Goal: Information Seeking & Learning: Learn about a topic

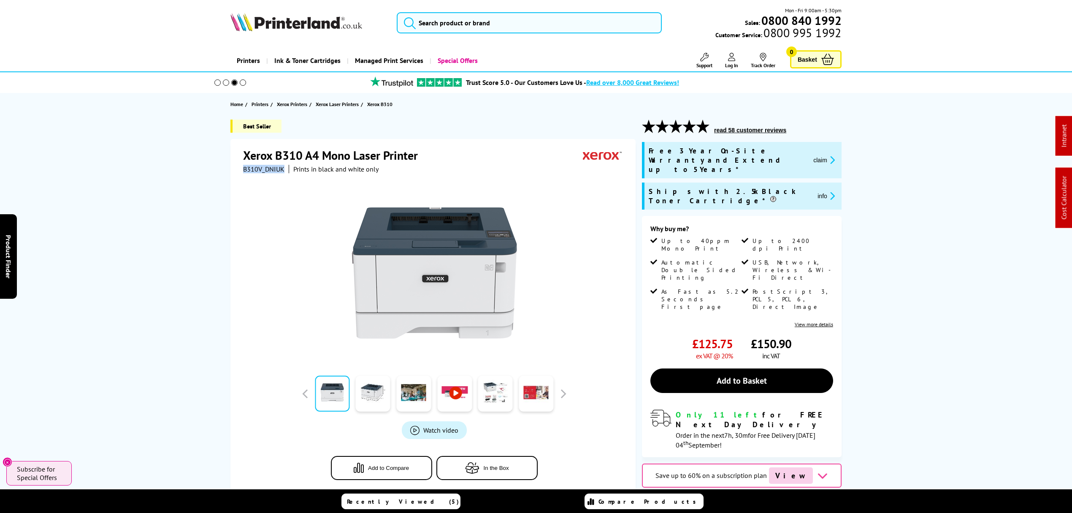
click at [830, 155] on icon "promo-description" at bounding box center [832, 159] width 8 height 9
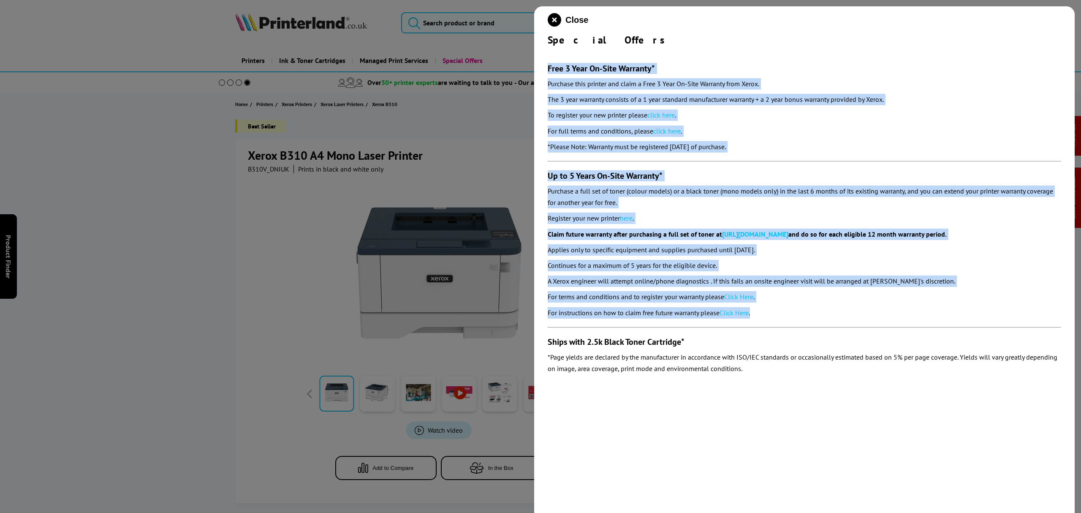
drag, startPoint x: 794, startPoint y: 322, endPoint x: 541, endPoint y: 63, distance: 362.2
click at [541, 63] on div "Close Special Offers Free 3 Year On-Site Warranty* Purchase this printer and cl…" at bounding box center [804, 262] width 540 height 513
copy section "Lore 1 Ipsu Do-Sita Consecte* Adipisci elit seddoei tem incid u Labo 6 Etdo Ma-…"
click at [556, 22] on icon "close modal" at bounding box center [555, 20] width 14 height 14
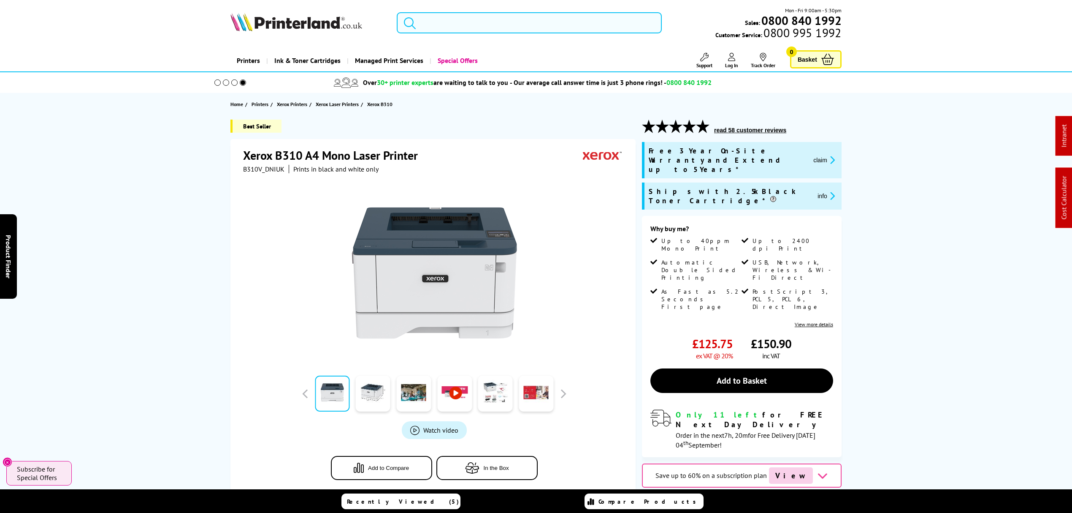
click at [526, 18] on input "search" at bounding box center [529, 22] width 265 height 21
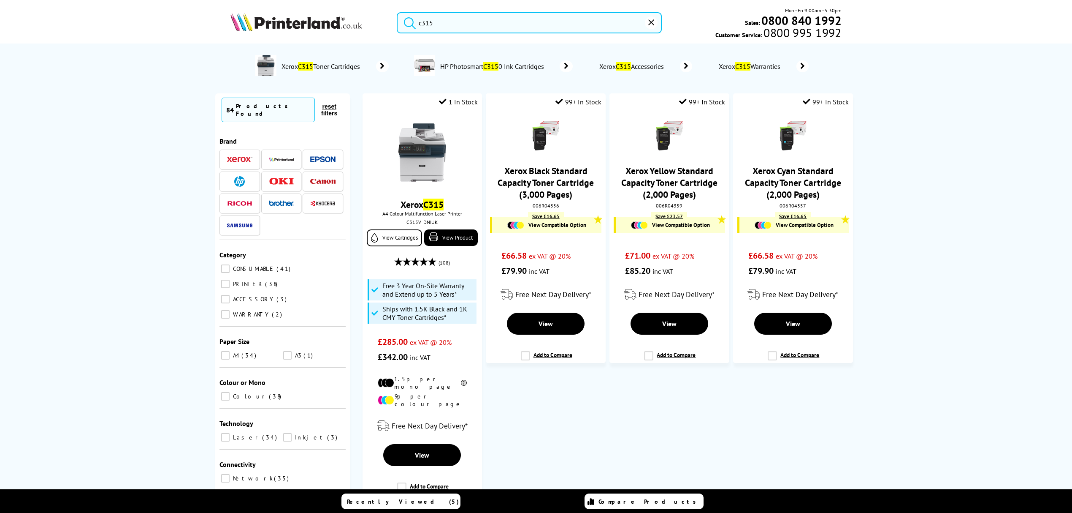
drag, startPoint x: 480, startPoint y: 21, endPoint x: 225, endPoint y: 65, distance: 259.2
click at [225, 65] on header "c315 Mon - Fri 9:00am - 5:30pm Sales: 0800 840 1992 Customer Service: 0800 995 …" at bounding box center [536, 36] width 1072 height 72
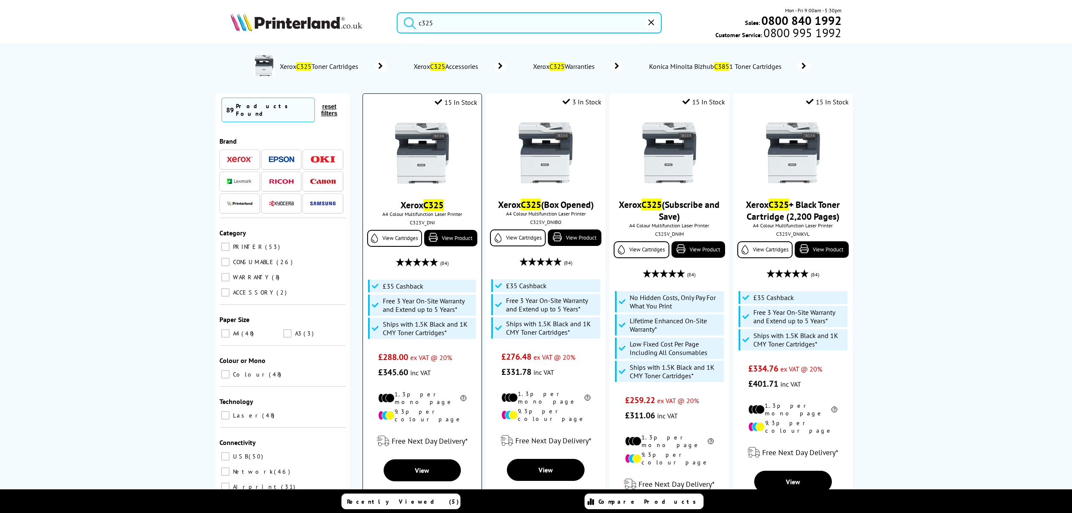
type input "c325"
click at [396, 149] on img at bounding box center [422, 152] width 63 height 63
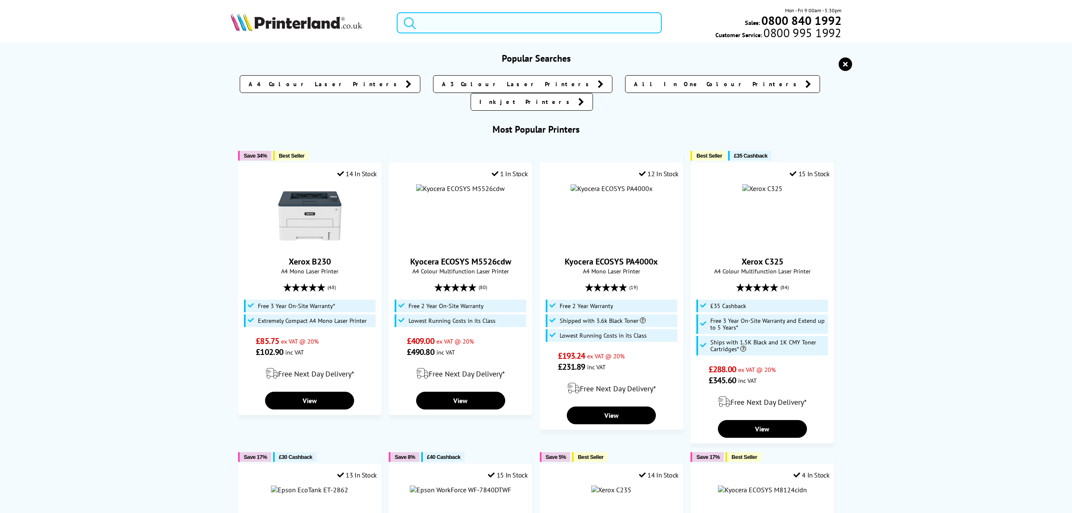
click at [525, 14] on input "search" at bounding box center [529, 22] width 265 height 21
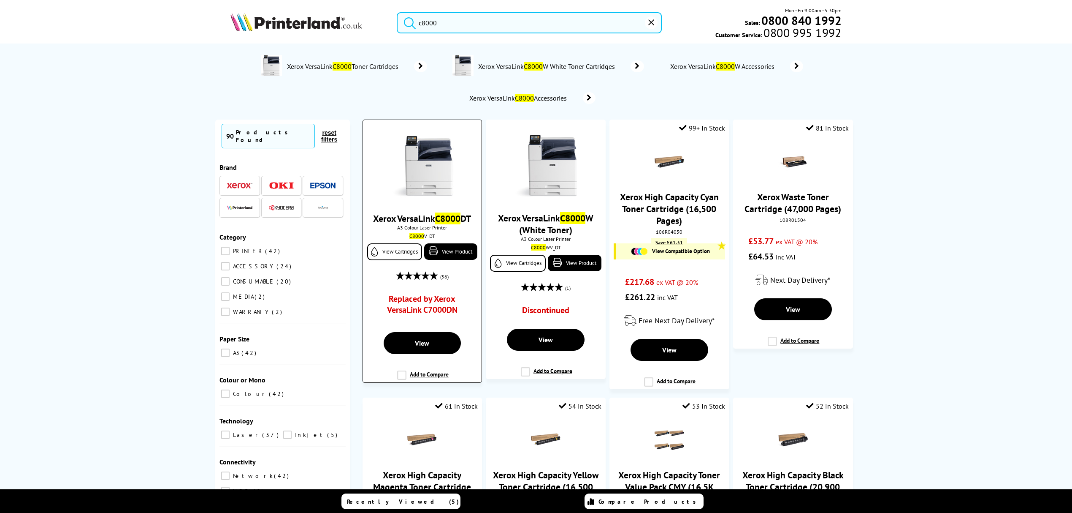
type input "c8000"
drag, startPoint x: 452, startPoint y: 152, endPoint x: 89, endPoint y: 207, distance: 367.2
click at [452, 153] on img at bounding box center [422, 165] width 63 height 63
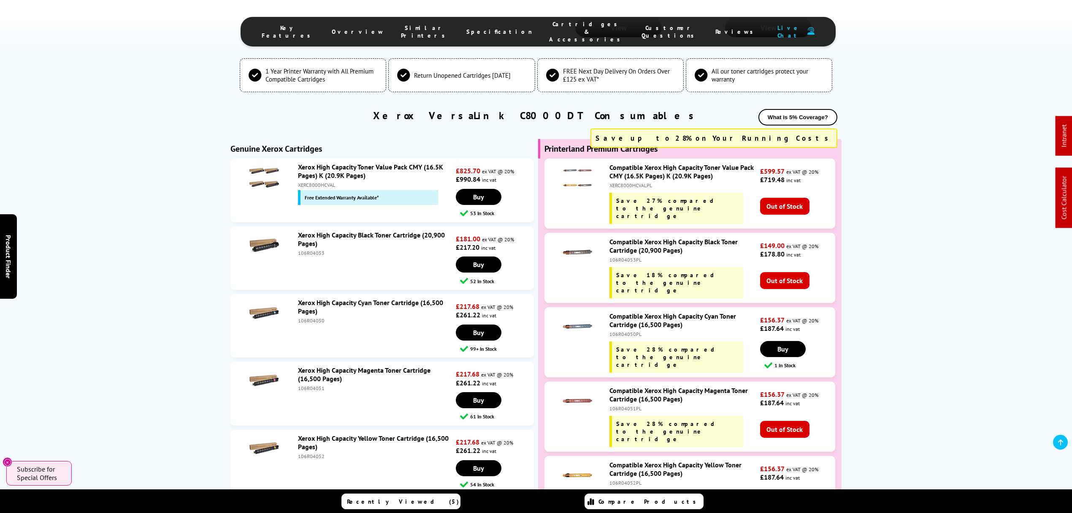
scroll to position [2252, 0]
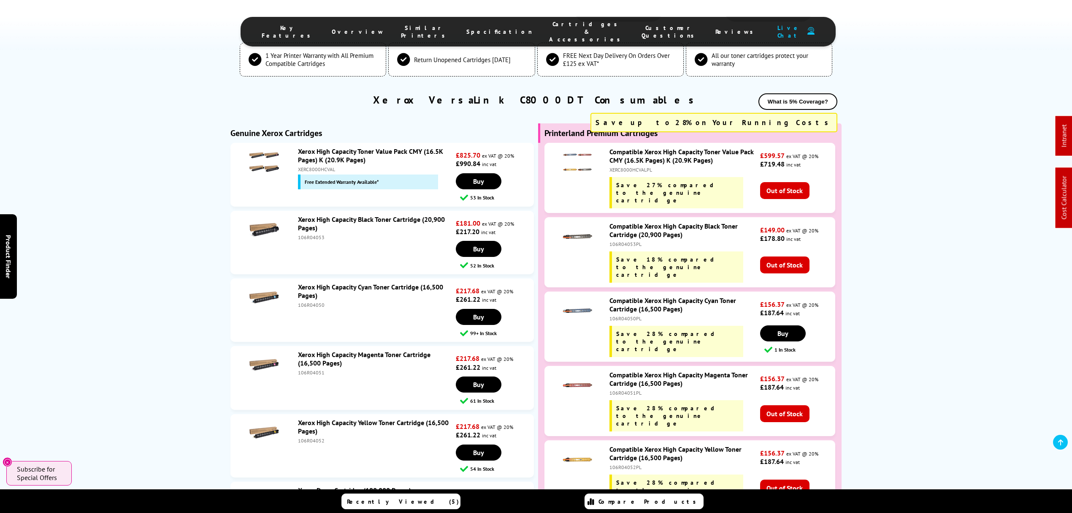
click at [303, 211] on li "Xerox High Capacity Black Toner Cartridge (20,900 Pages) 106R04053 £181.00 ex V…" at bounding box center [383, 242] width 304 height 63
copy div "106R04053"
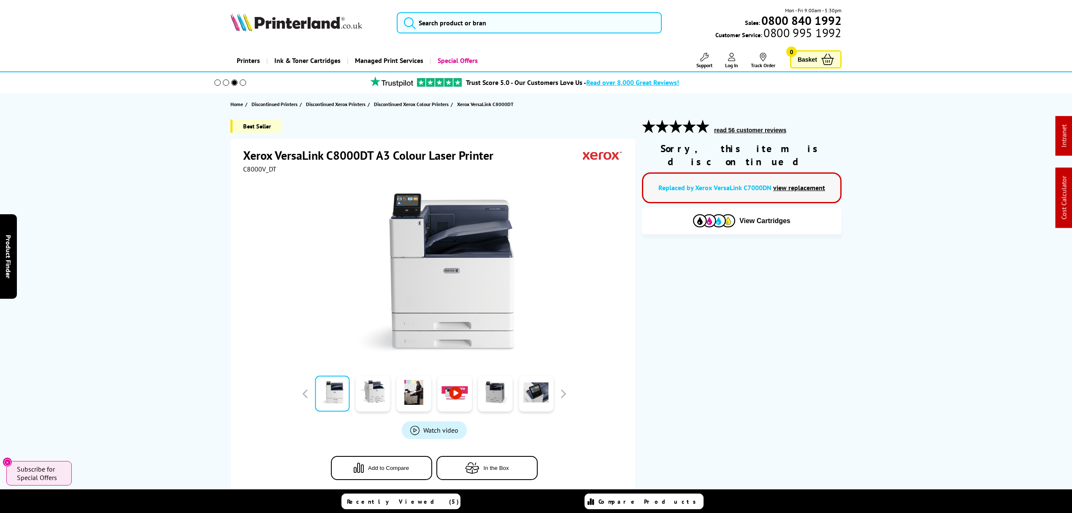
drag, startPoint x: 458, startPoint y: 255, endPoint x: 463, endPoint y: 93, distance: 162.6
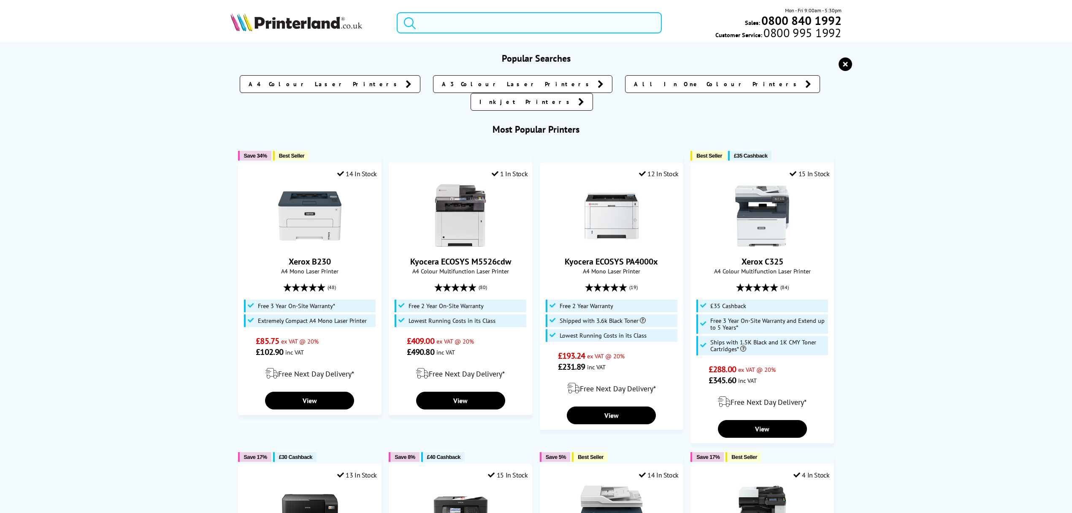
click at [459, 30] on input "search" at bounding box center [529, 22] width 265 height 21
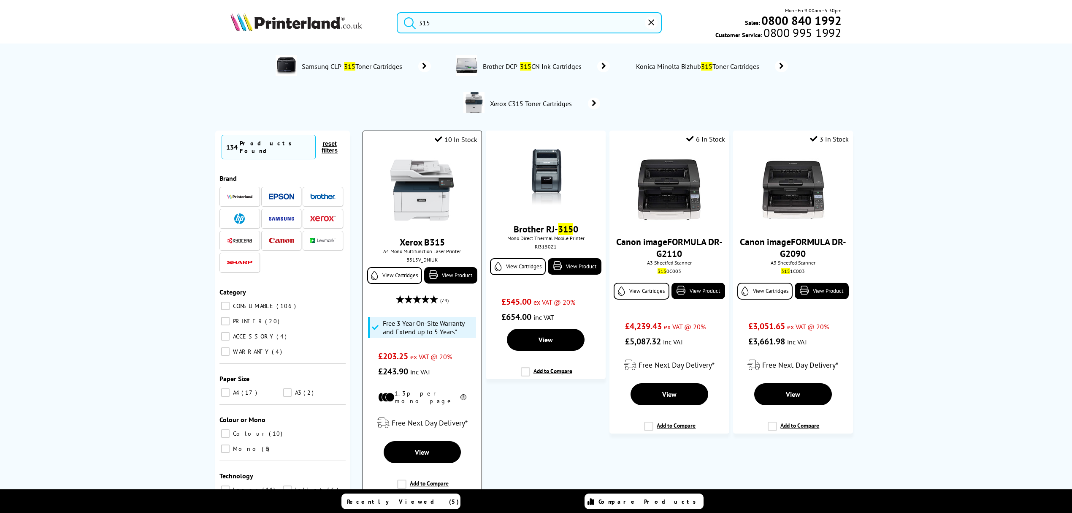
type input "315"
click at [432, 158] on img at bounding box center [422, 189] width 63 height 63
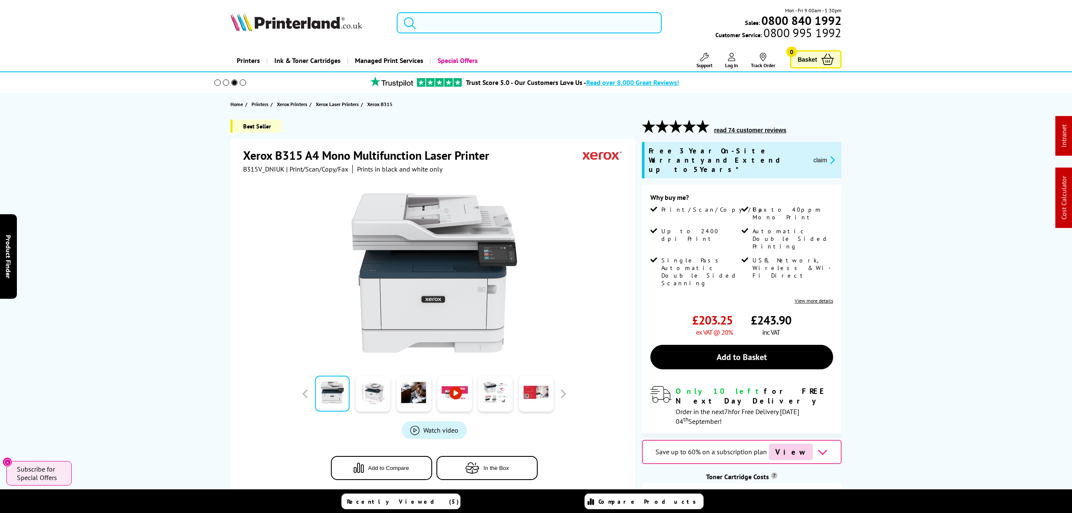
click at [437, 26] on input "search" at bounding box center [529, 22] width 265 height 21
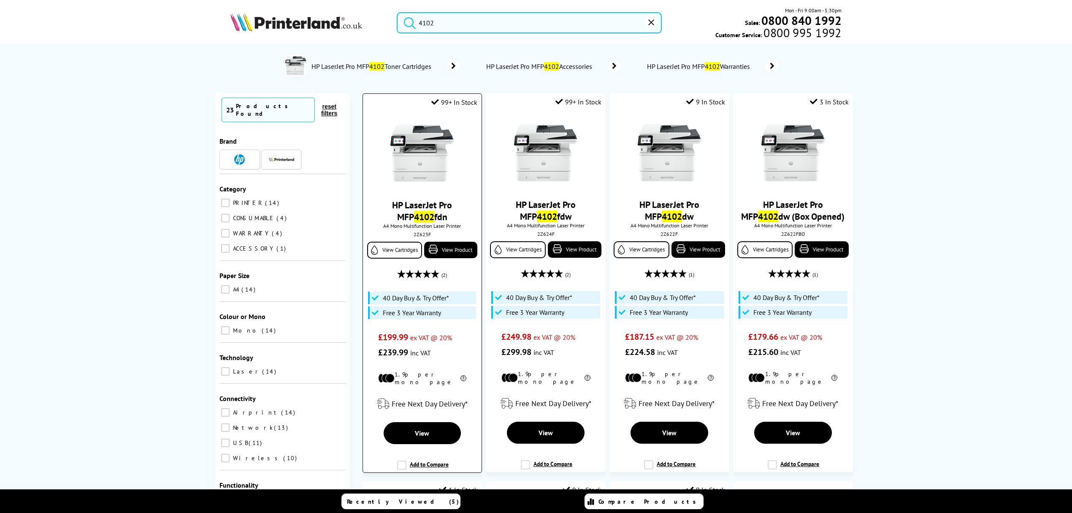
type input "4102"
click at [430, 154] on img at bounding box center [422, 152] width 63 height 63
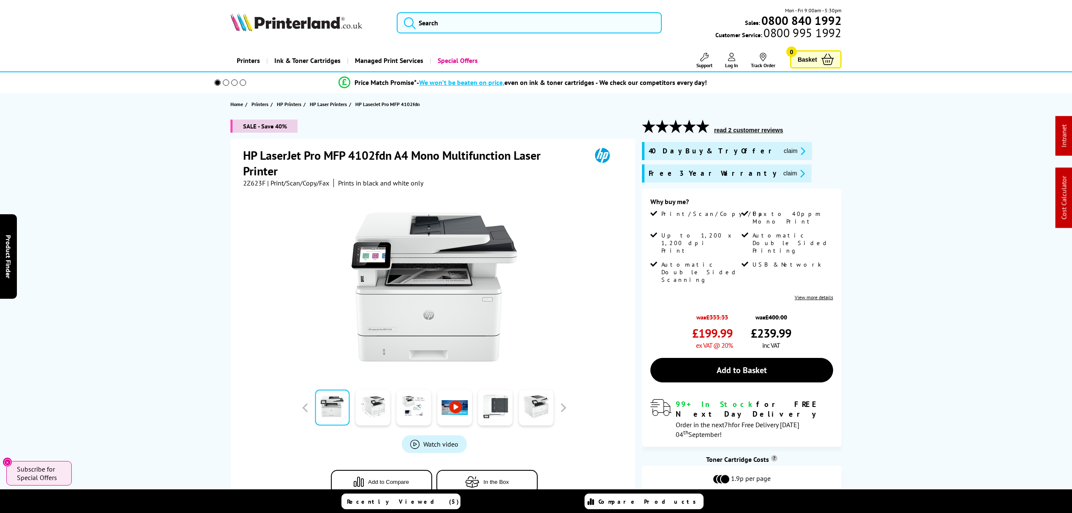
drag, startPoint x: 150, startPoint y: 309, endPoint x: 130, endPoint y: 38, distance: 272.2
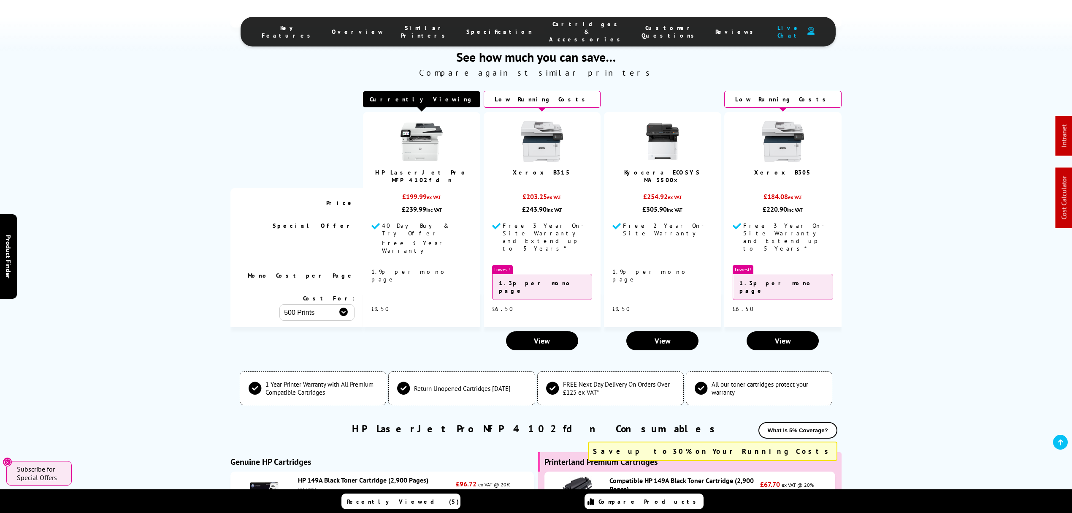
scroll to position [2139, 0]
